Goal: Information Seeking & Learning: Learn about a topic

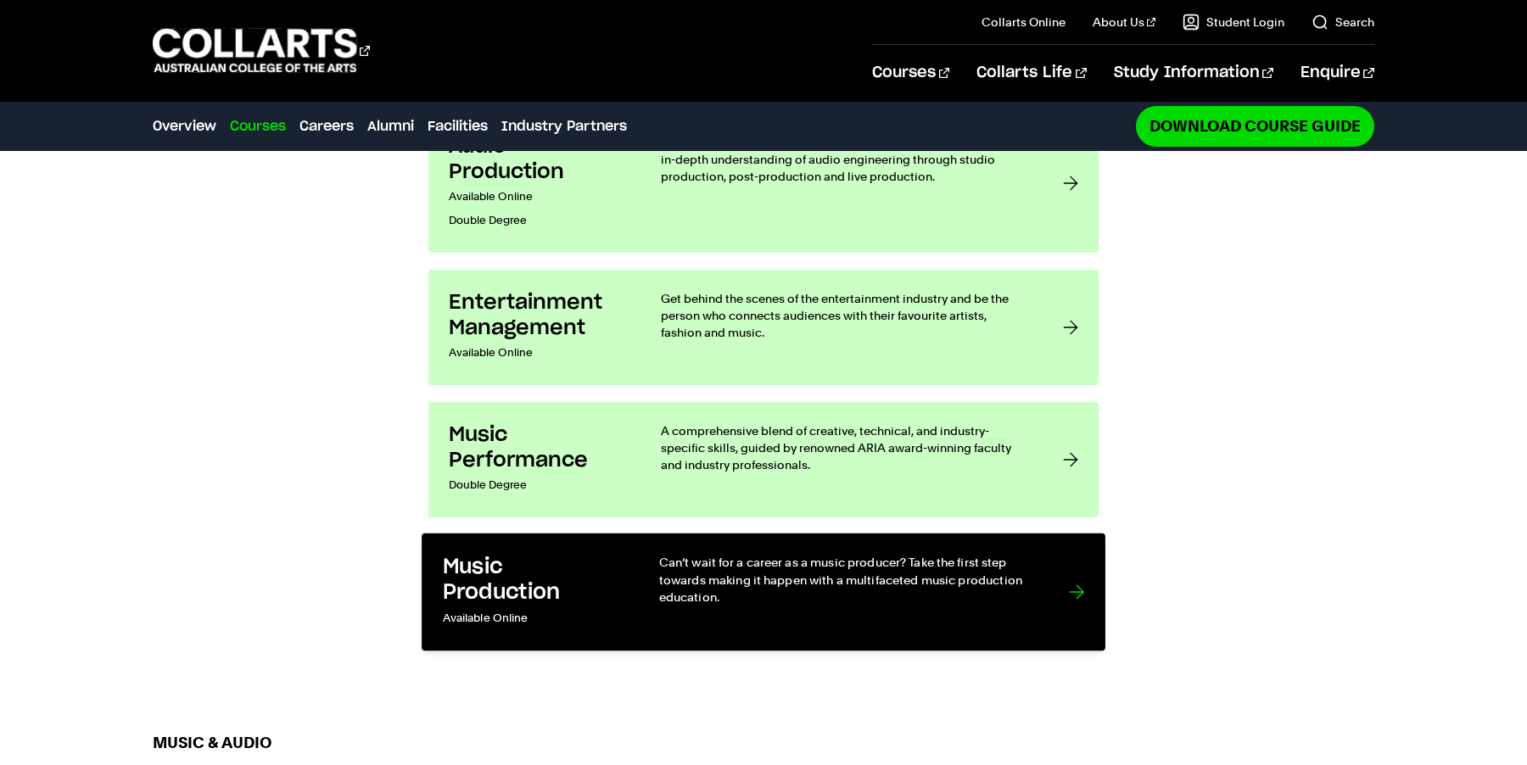
scroll to position [1611, 0]
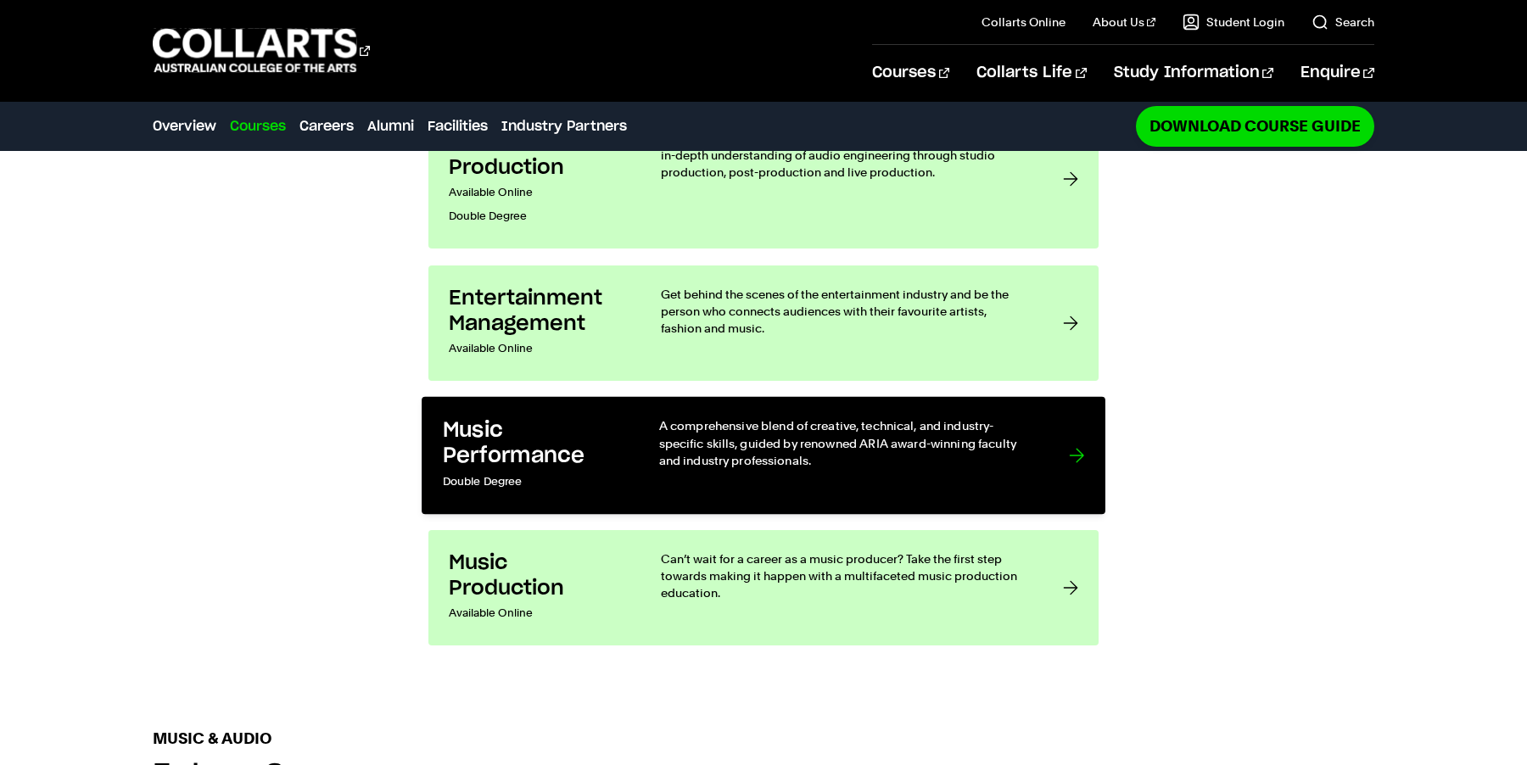
click at [684, 417] on div "A comprehensive blend of creative, technical, and industry-specific skills, gui…" at bounding box center [847, 455] width 376 height 76
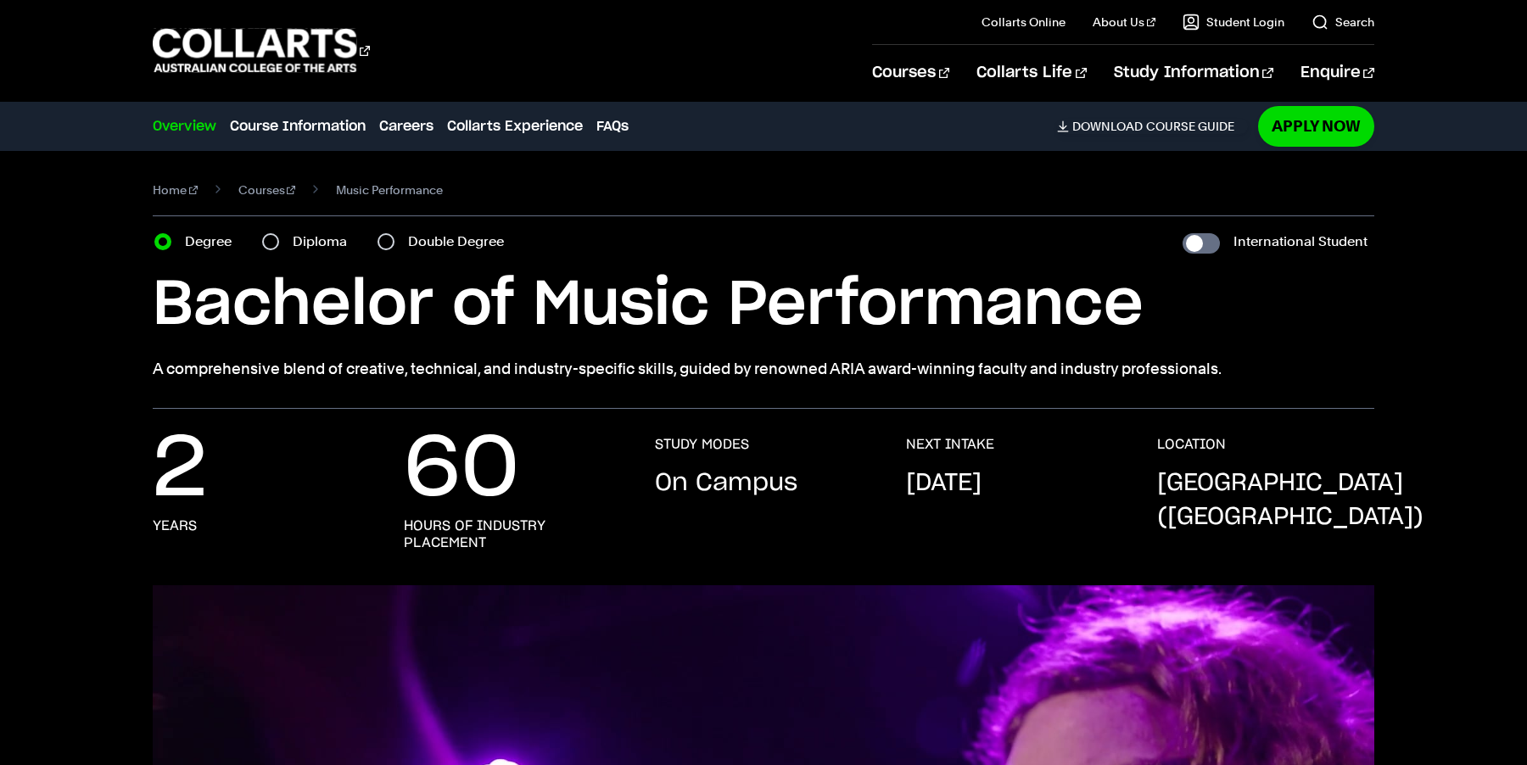
click at [280, 244] on div "Diploma" at bounding box center [309, 242] width 95 height 24
click at [263, 244] on input "Diploma" at bounding box center [270, 241] width 17 height 17
radio input "true"
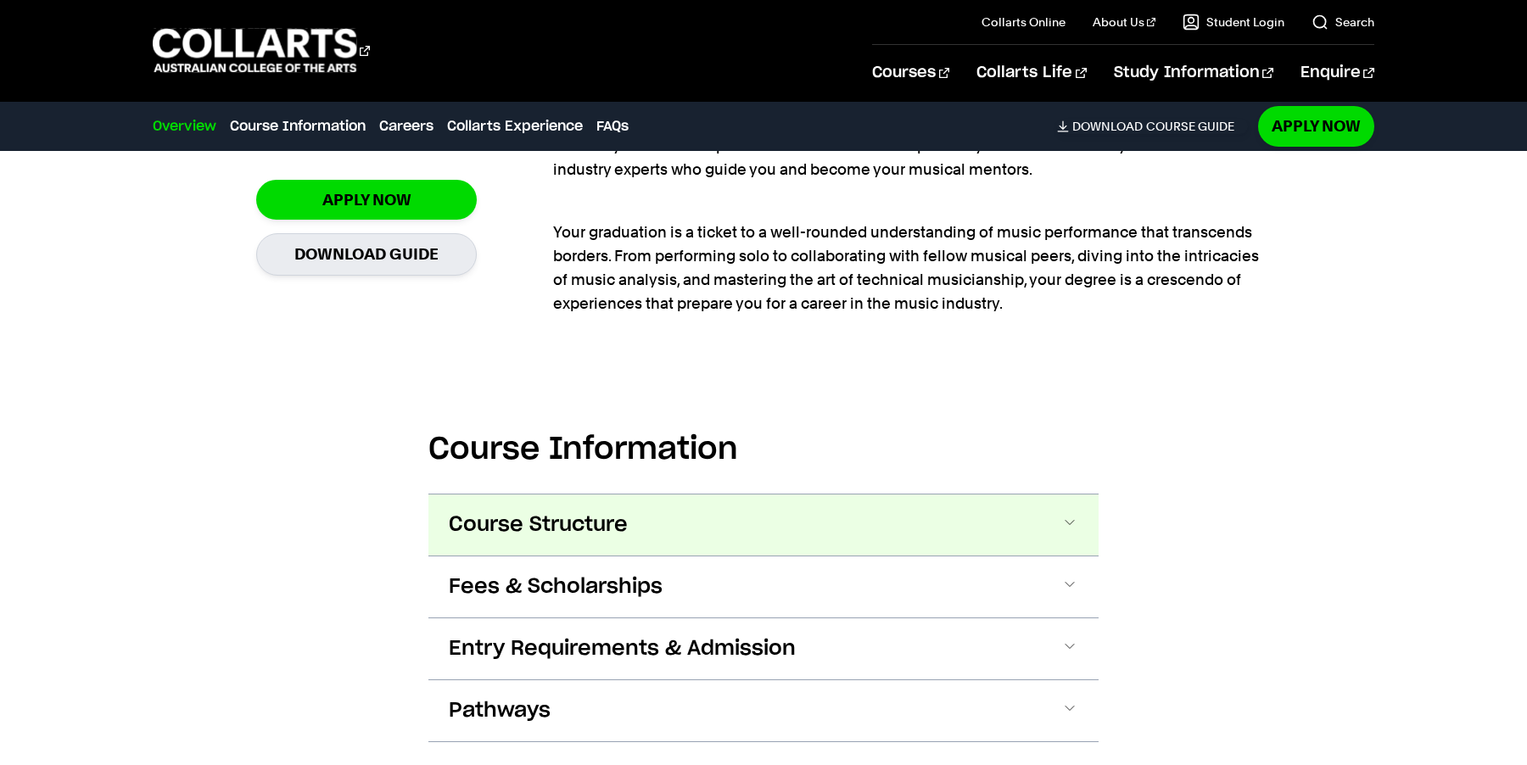
click at [447, 530] on button "Course Structure" at bounding box center [763, 524] width 670 height 61
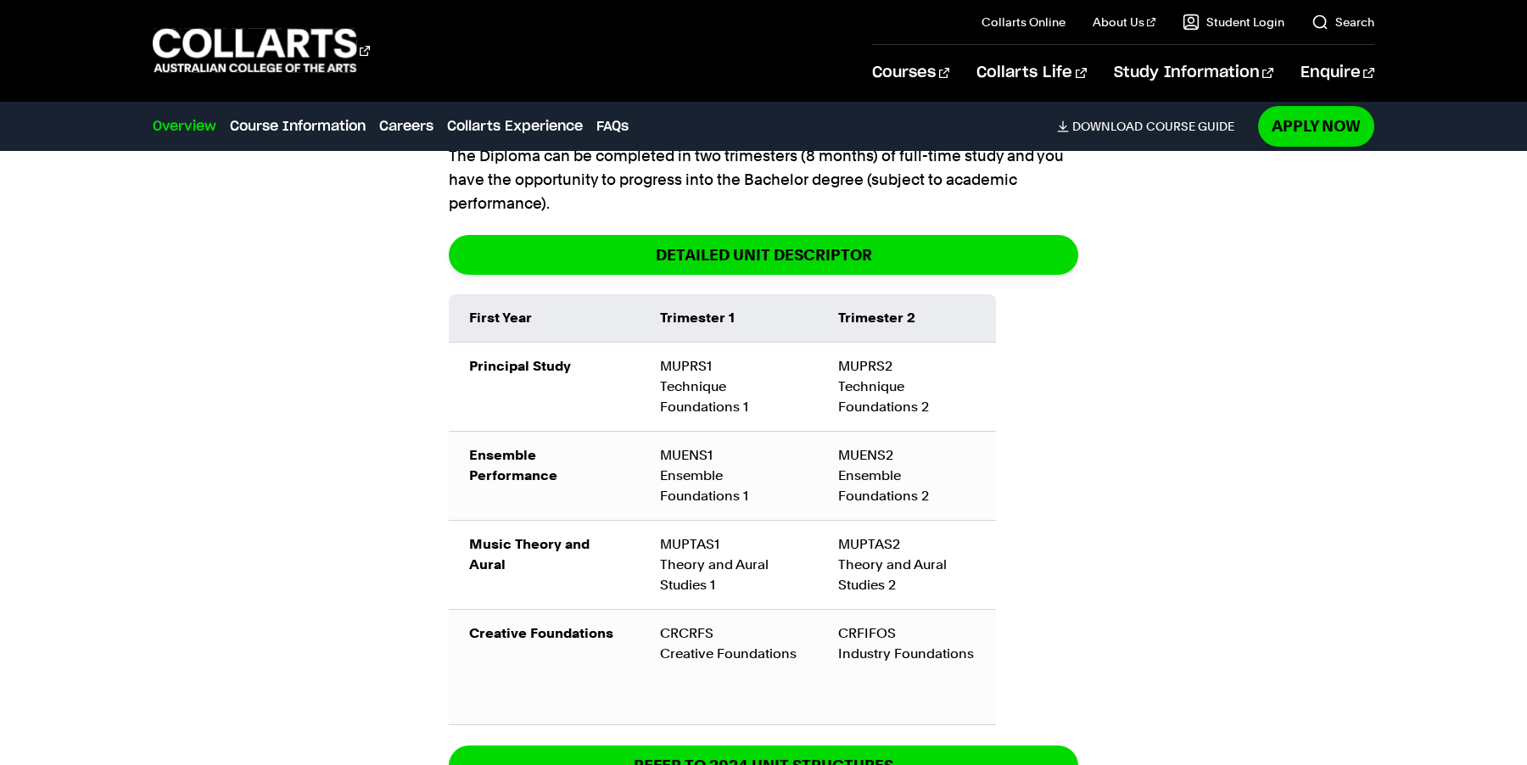
scroll to position [1817, 0]
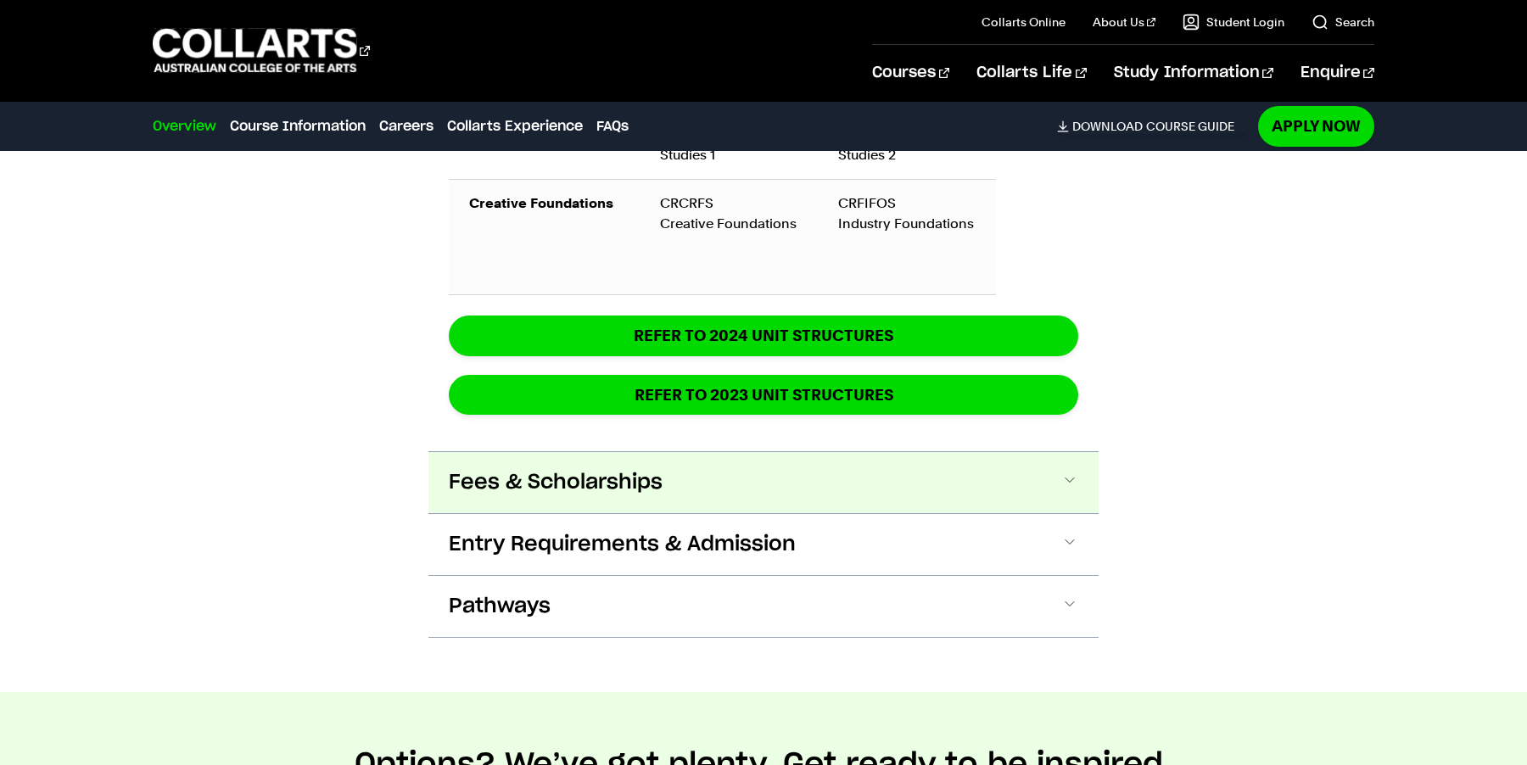
click at [489, 487] on span "Fees & Scholarships" at bounding box center [556, 482] width 214 height 27
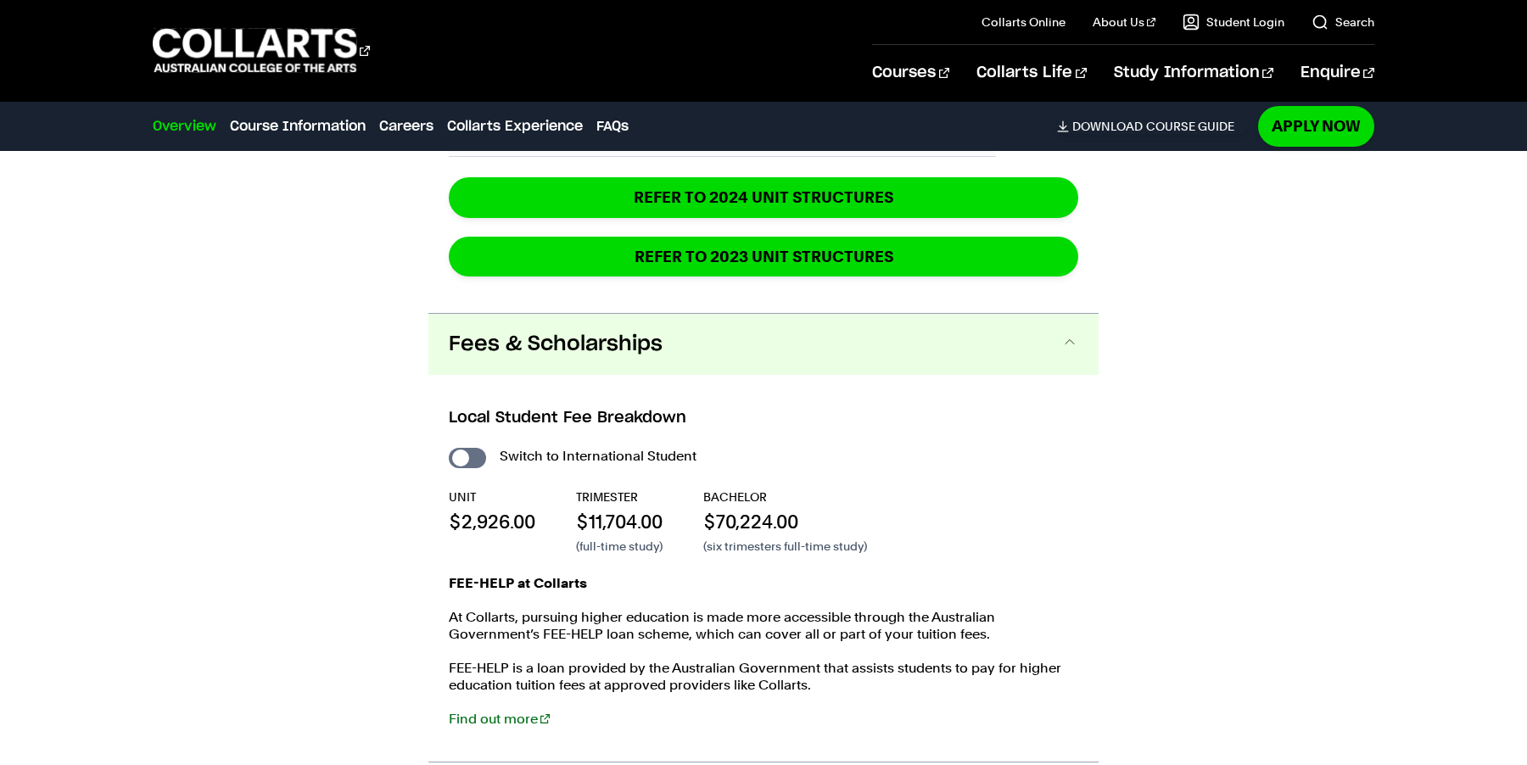
scroll to position [2386, 0]
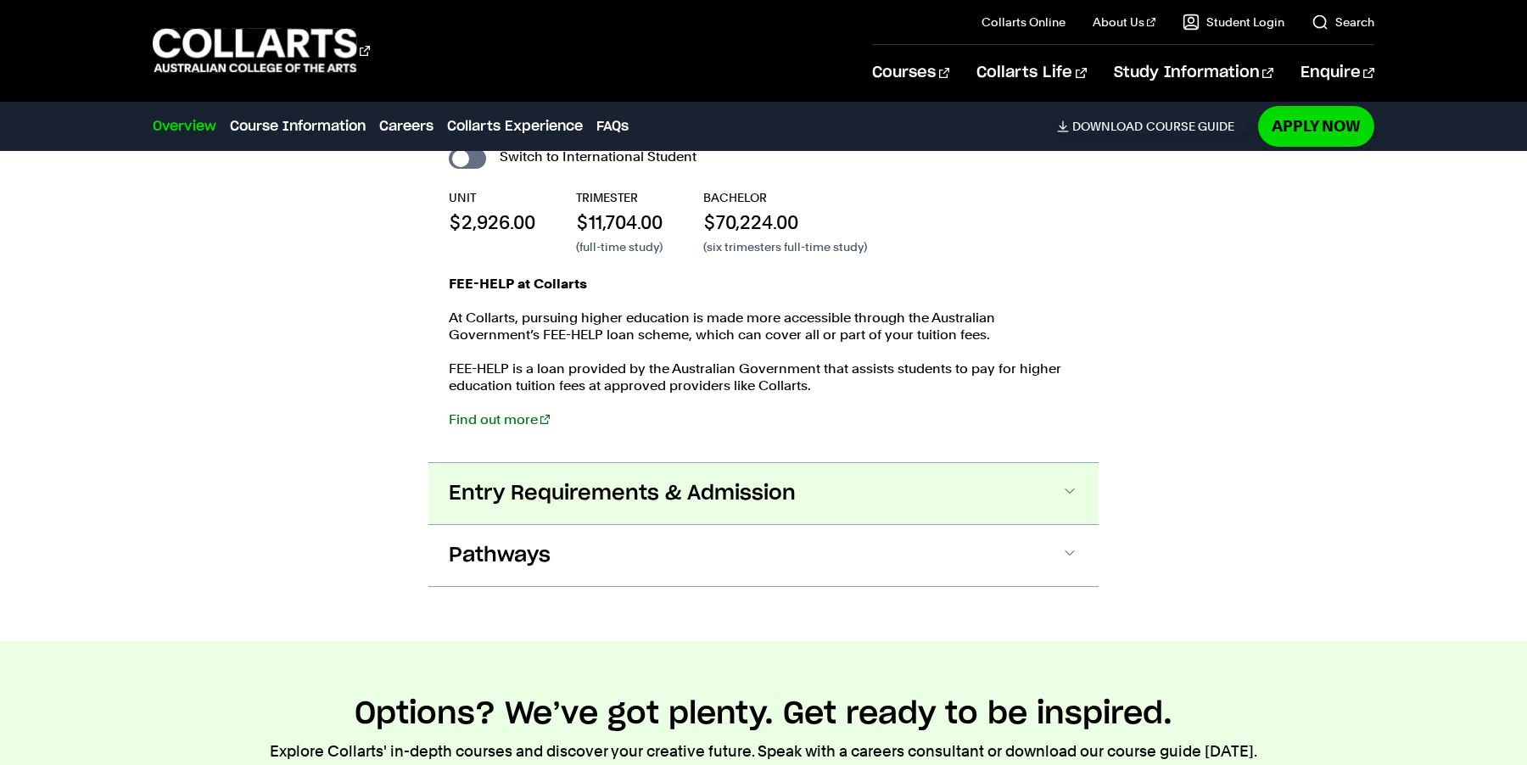
click at [583, 505] on button "Entry Requirements & Admission" at bounding box center [763, 493] width 670 height 61
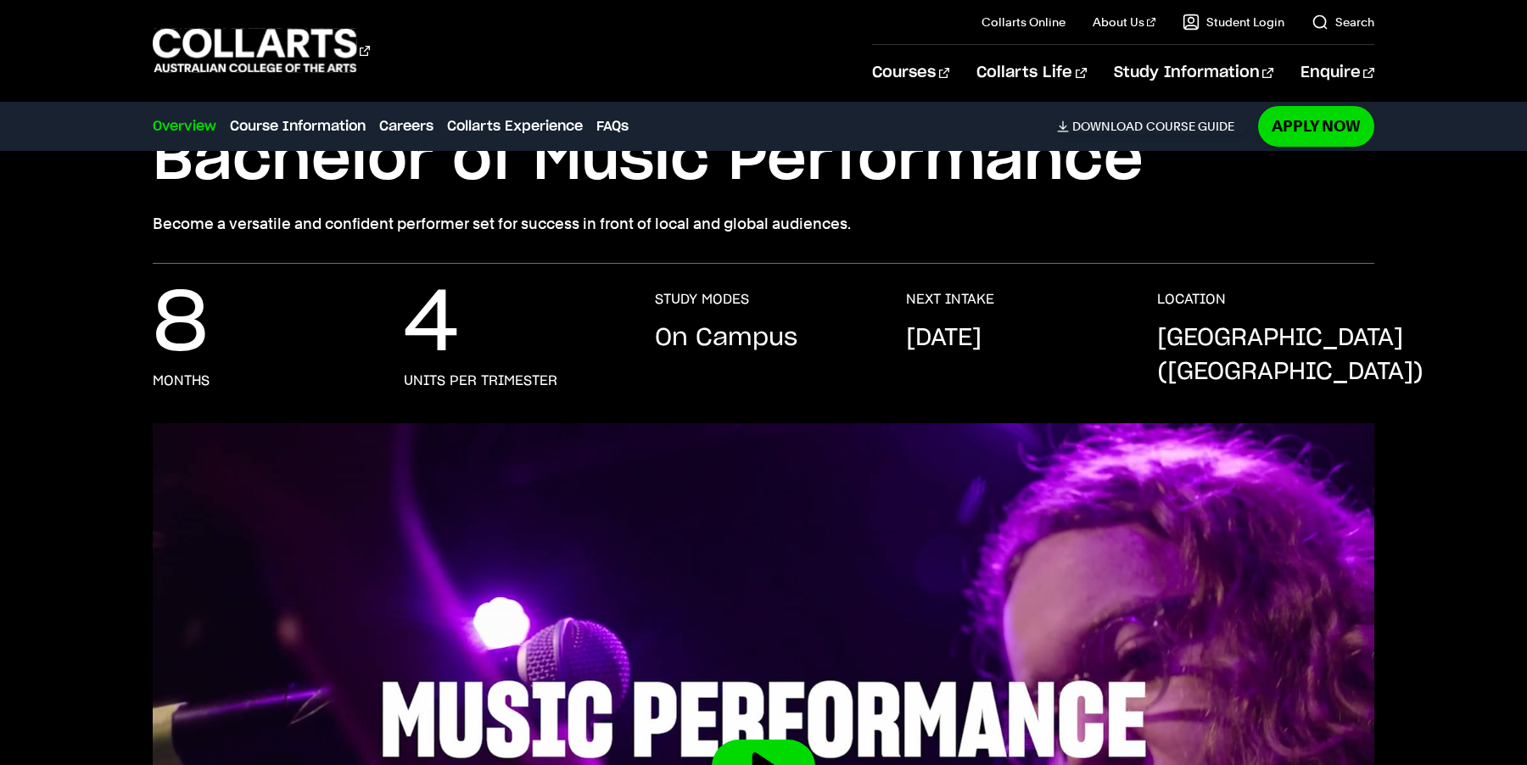
scroll to position [0, 0]
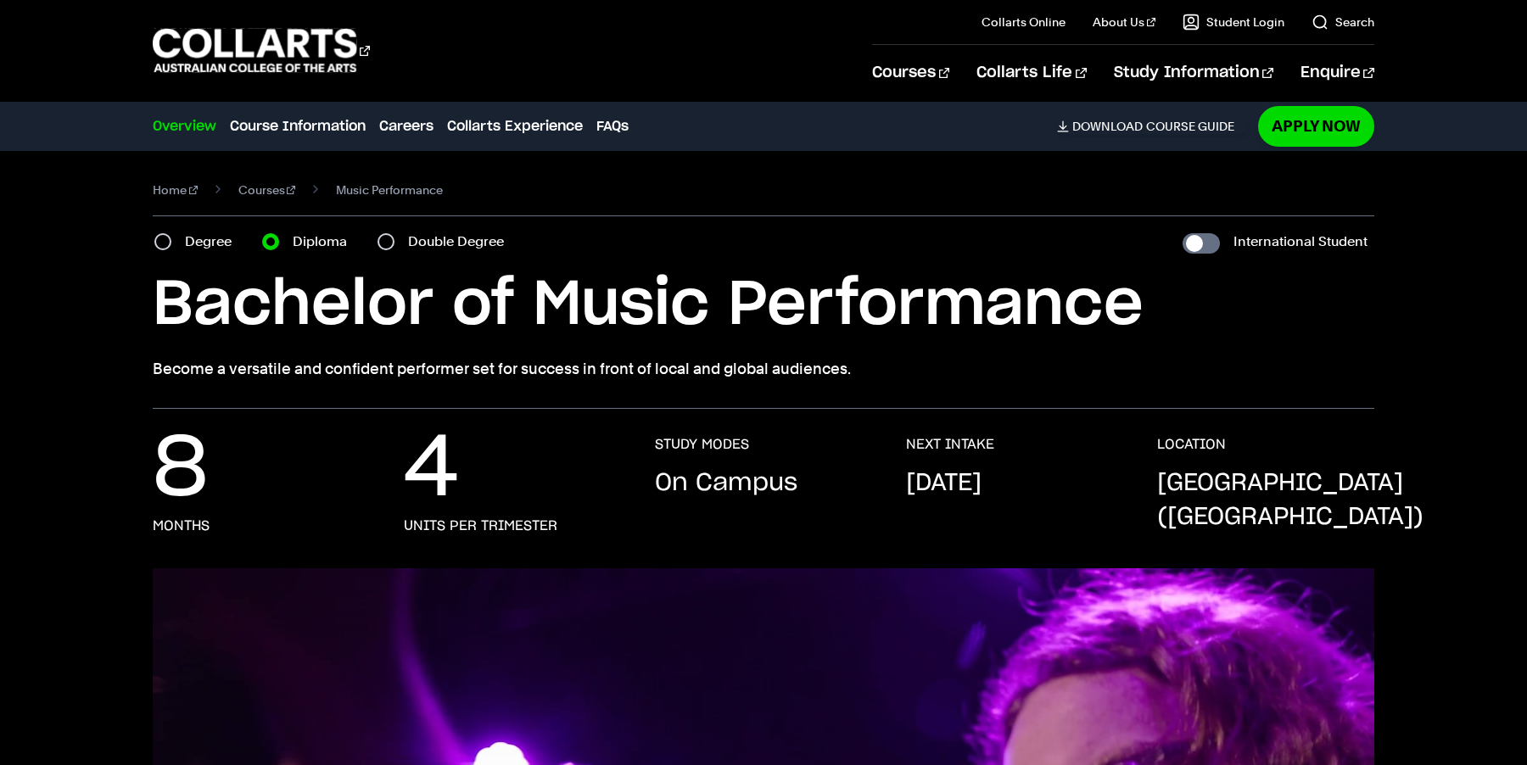
click at [181, 237] on div "Degree" at bounding box center [197, 242] width 87 height 24
click at [155, 250] on div "Degree" at bounding box center [197, 242] width 87 height 24
click at [164, 236] on input "Degree" at bounding box center [162, 241] width 17 height 17
radio input "true"
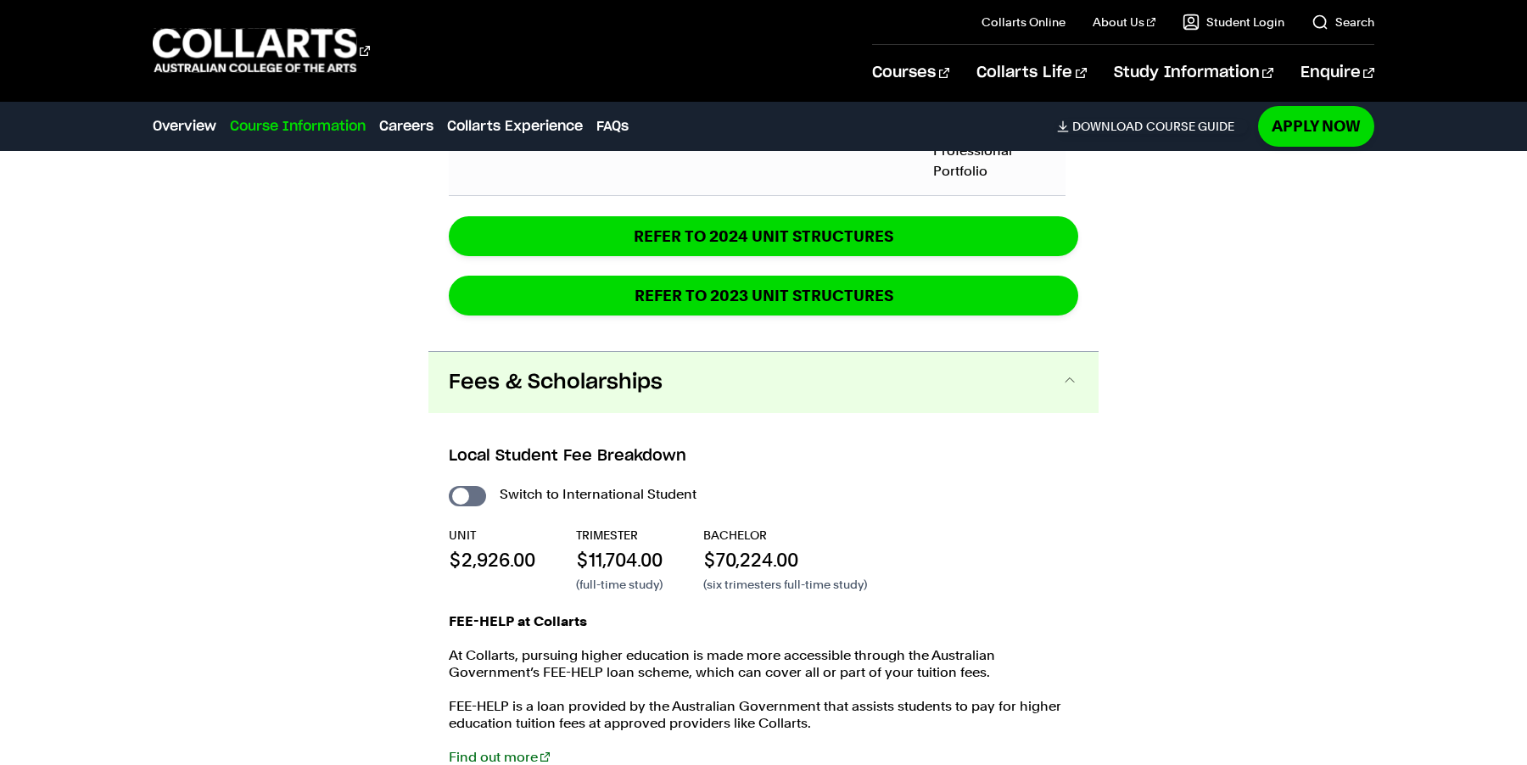
scroll to position [2900, 0]
